Goal: Information Seeking & Learning: Learn about a topic

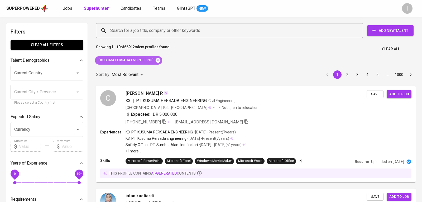
click at [158, 60] on icon at bounding box center [158, 60] width 5 height 5
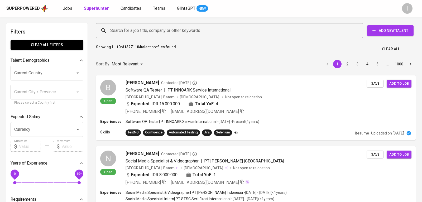
click at [181, 27] on input "Search for a job title, company or other keywords" at bounding box center [231, 31] width 244 height 10
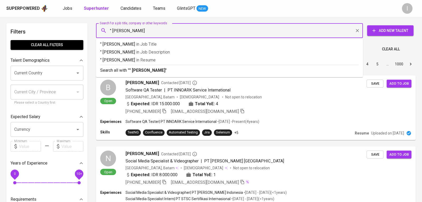
type input "" dorojatun kuncoro""
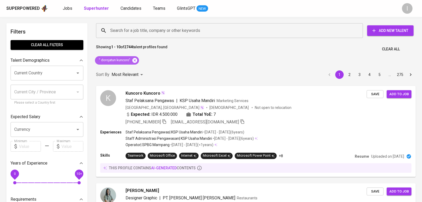
click at [133, 60] on icon at bounding box center [135, 60] width 5 height 5
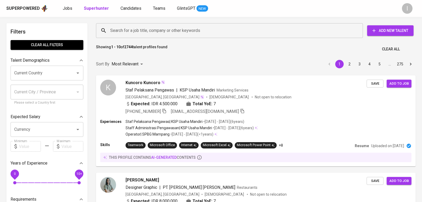
click at [145, 37] on div "Search for a job title, company or other keywords" at bounding box center [229, 30] width 267 height 15
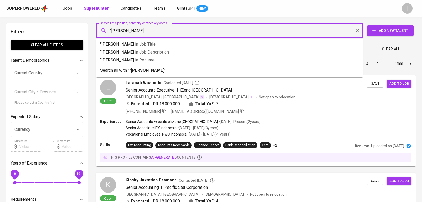
type input ""Adam aulia Haqi""
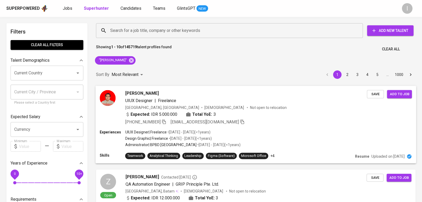
click at [253, 133] on div "Experiences UIUX Designer | Freelance • Aug 2021 - Sep 2021 ( <1 years ) Design…" at bounding box center [256, 139] width 313 height 19
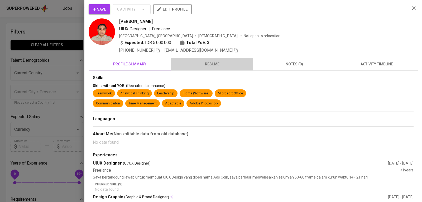
click at [215, 66] on span "resume" at bounding box center [212, 64] width 76 height 7
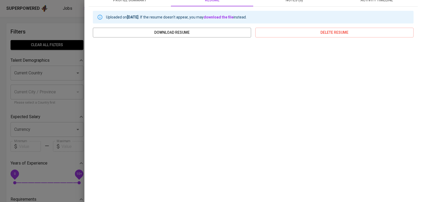
scroll to position [62, 0]
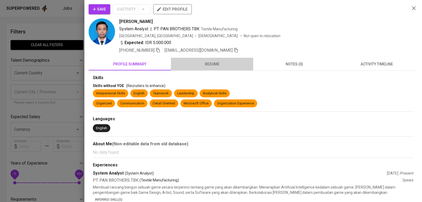
click at [211, 65] on span "resume" at bounding box center [212, 64] width 76 height 7
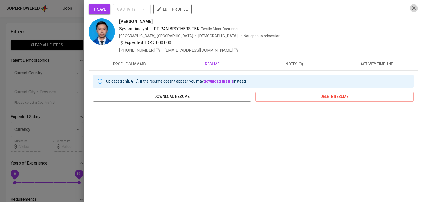
click at [415, 9] on icon "button" at bounding box center [414, 8] width 4 height 4
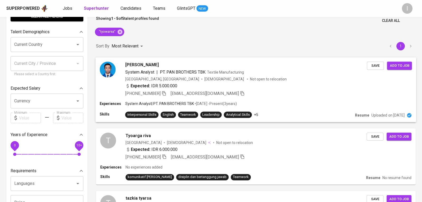
scroll to position [29, 0]
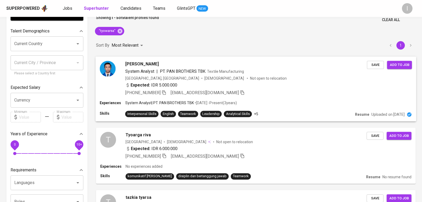
click at [296, 84] on div "Expected: IDR 5.000.000" at bounding box center [246, 86] width 242 height 8
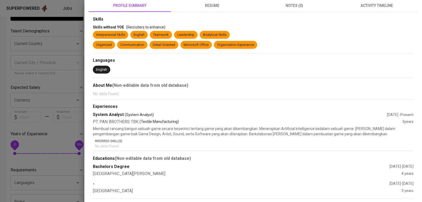
scroll to position [0, 0]
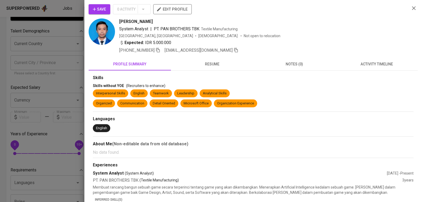
click at [417, 6] on icon "button" at bounding box center [414, 8] width 6 height 6
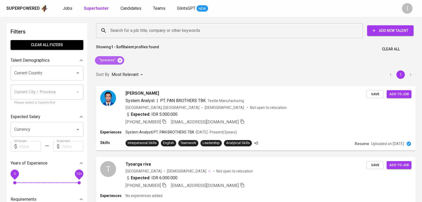
click at [120, 58] on icon at bounding box center [120, 61] width 6 height 6
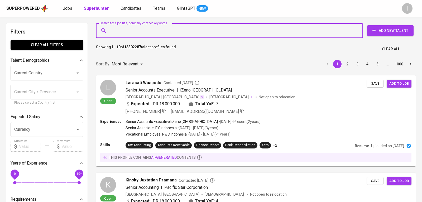
click at [148, 32] on input "Search for a job title, company or other keywords" at bounding box center [231, 31] width 244 height 10
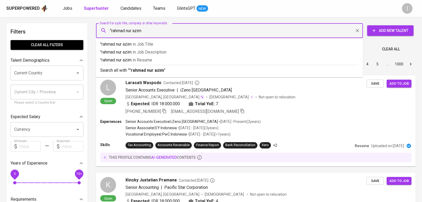
type input ""rahmad nur azim""
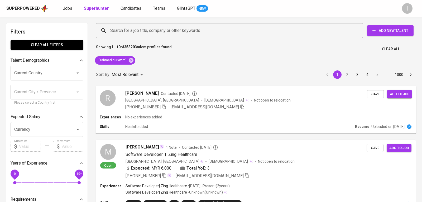
click at [192, 119] on div "Experiences No experiences added" at bounding box center [256, 117] width 313 height 5
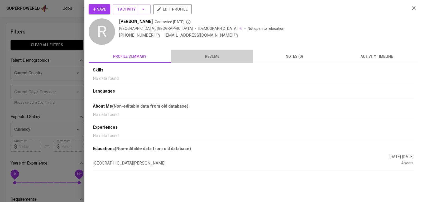
click at [215, 53] on span "resume" at bounding box center [212, 56] width 76 height 7
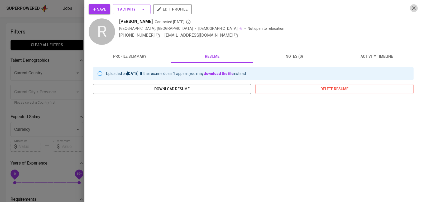
click at [413, 9] on icon "button" at bounding box center [414, 8] width 4 height 4
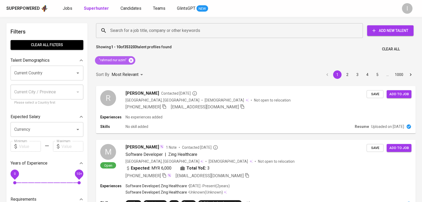
click at [130, 60] on icon at bounding box center [131, 60] width 5 height 5
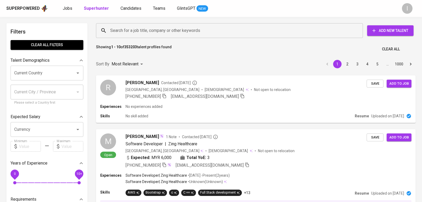
click at [174, 32] on input "Search for a job title, company or other keywords" at bounding box center [231, 31] width 244 height 10
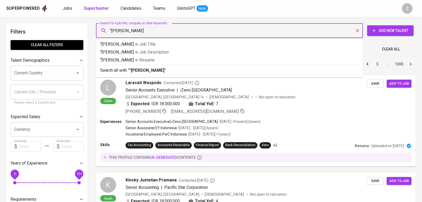
type input ""[PERSON_NAME]""
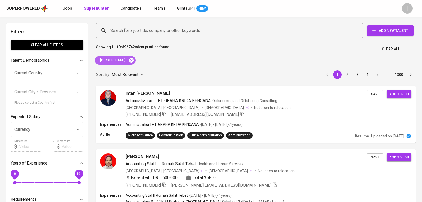
click at [129, 61] on icon at bounding box center [132, 61] width 6 height 6
